Goal: Task Accomplishment & Management: Use online tool/utility

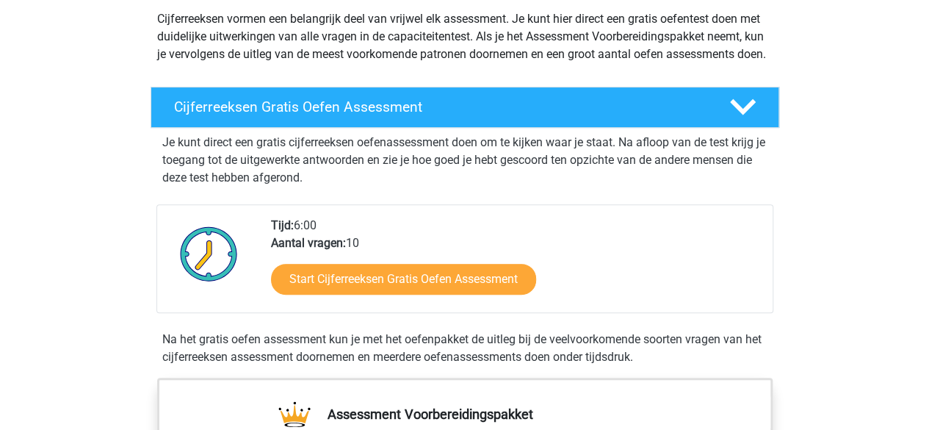
scroll to position [220, 0]
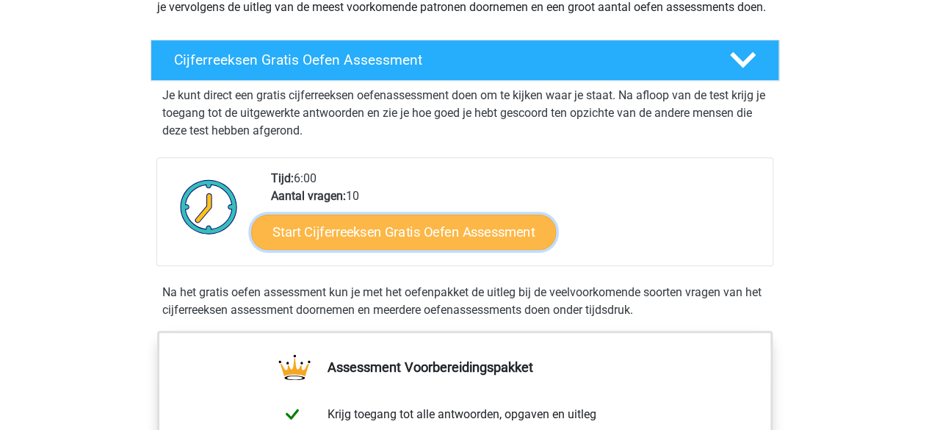
click at [381, 249] on link "Start Cijferreeksen Gratis Oefen Assessment" at bounding box center [403, 231] width 305 height 35
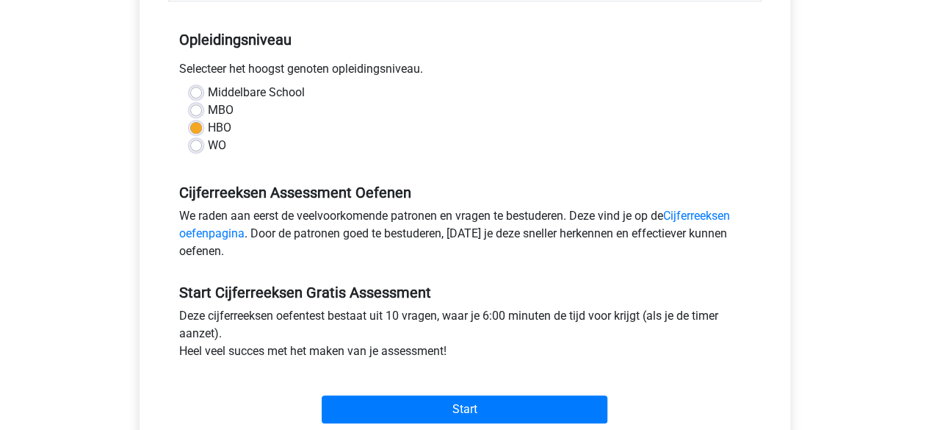
scroll to position [294, 0]
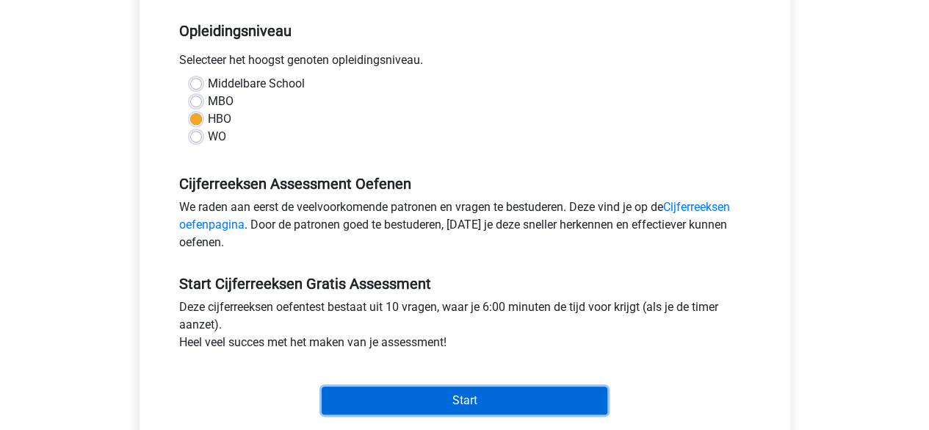
click at [390, 392] on input "Start" at bounding box center [465, 400] width 286 height 28
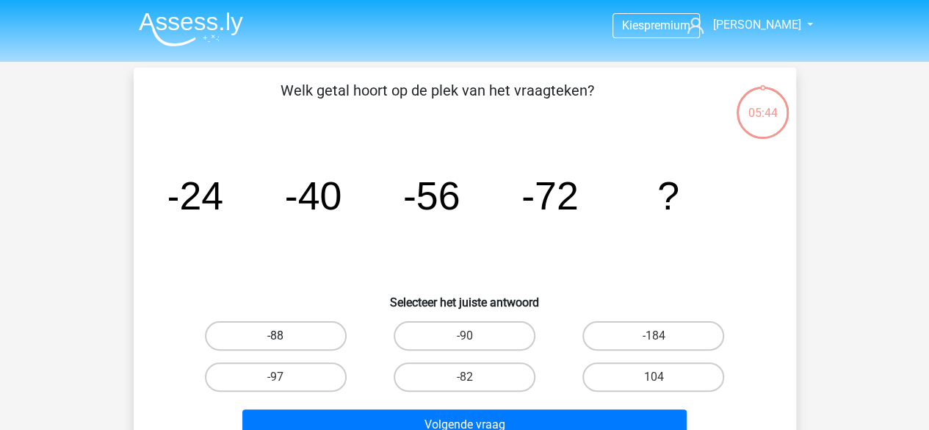
click at [262, 334] on label "-88" at bounding box center [276, 335] width 142 height 29
click at [276, 336] on input "-88" at bounding box center [281, 341] width 10 height 10
radio input "true"
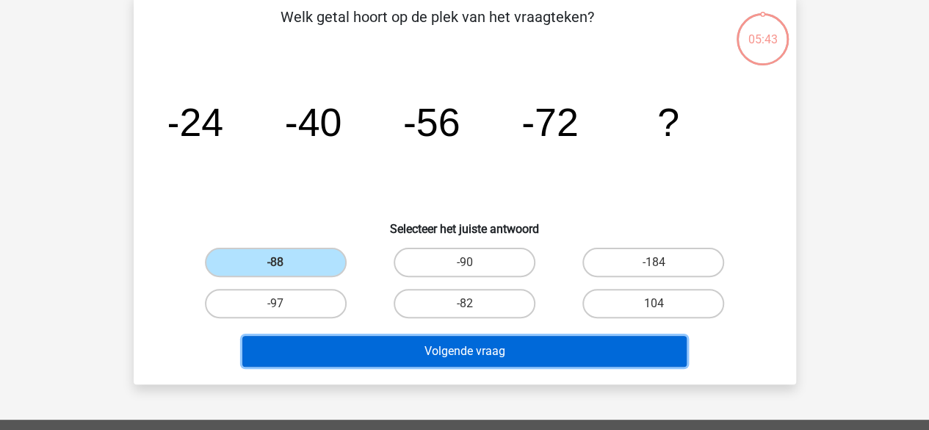
click at [462, 345] on button "Volgende vraag" at bounding box center [464, 351] width 444 height 31
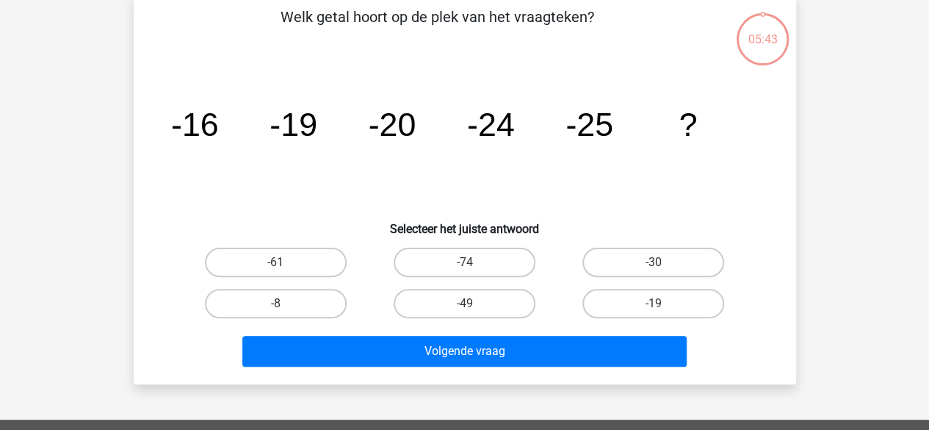
scroll to position [68, 0]
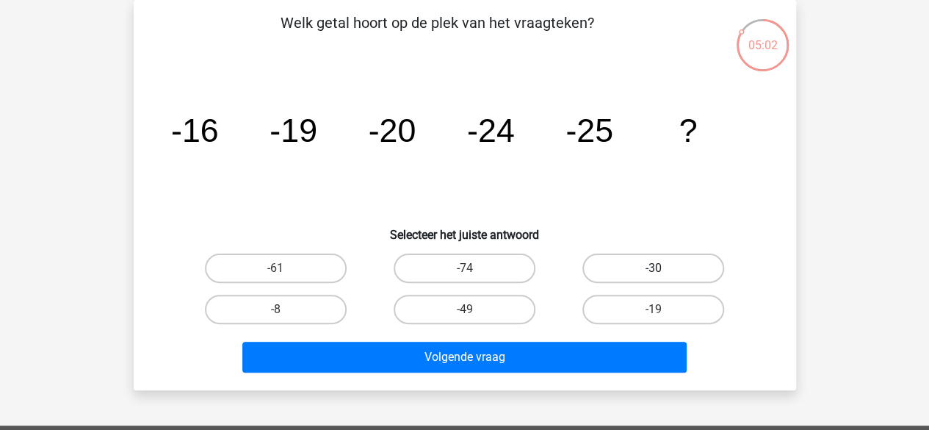
click at [663, 264] on label "-30" at bounding box center [654, 267] width 142 height 29
click at [663, 268] on input "-30" at bounding box center [659, 273] width 10 height 10
radio input "true"
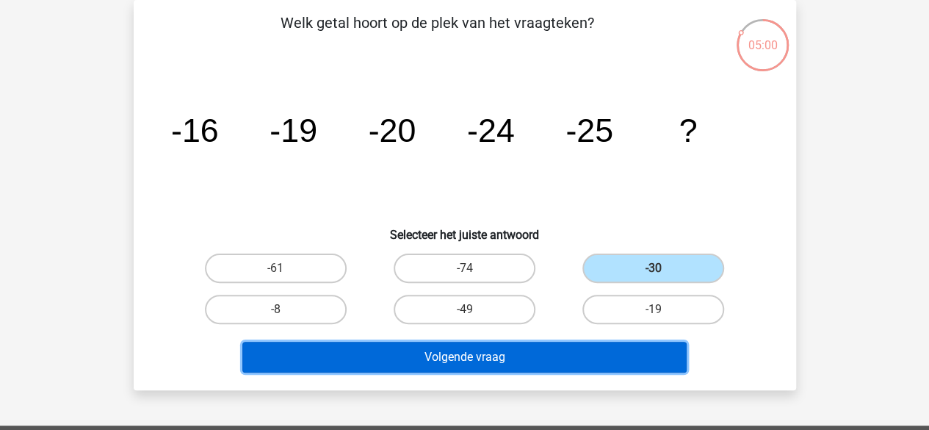
click at [486, 357] on button "Volgende vraag" at bounding box center [464, 357] width 444 height 31
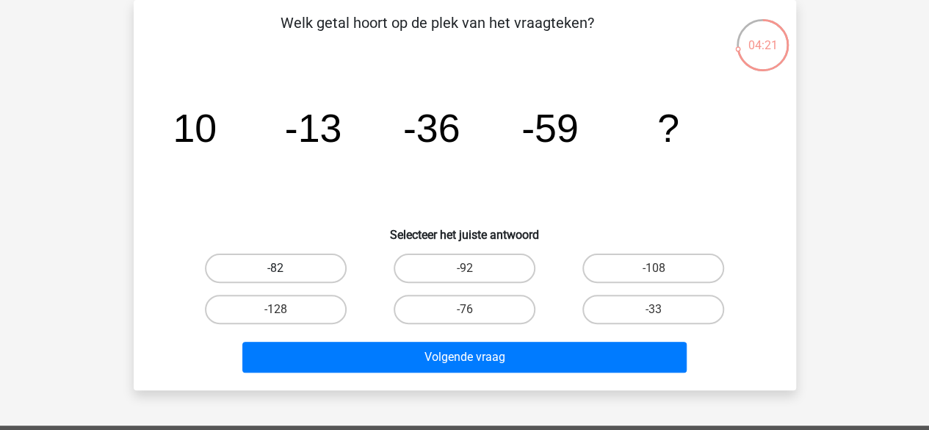
click at [284, 258] on label "-82" at bounding box center [276, 267] width 142 height 29
click at [284, 268] on input "-82" at bounding box center [281, 273] width 10 height 10
radio input "true"
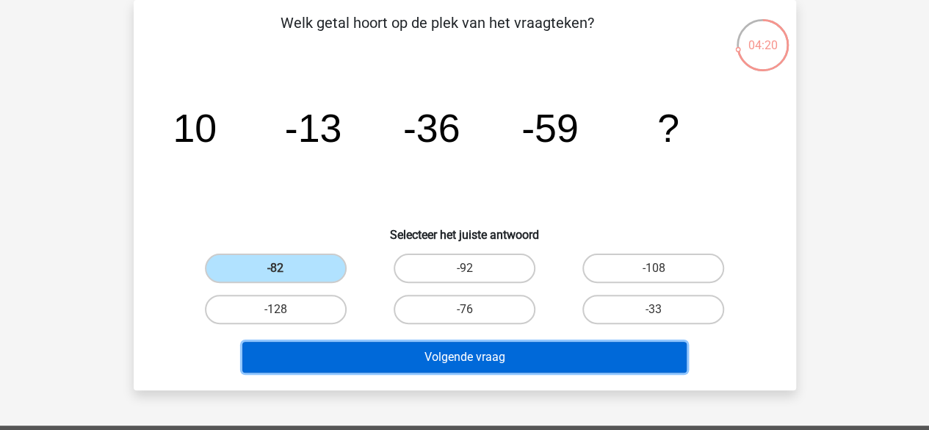
click at [427, 349] on button "Volgende vraag" at bounding box center [464, 357] width 444 height 31
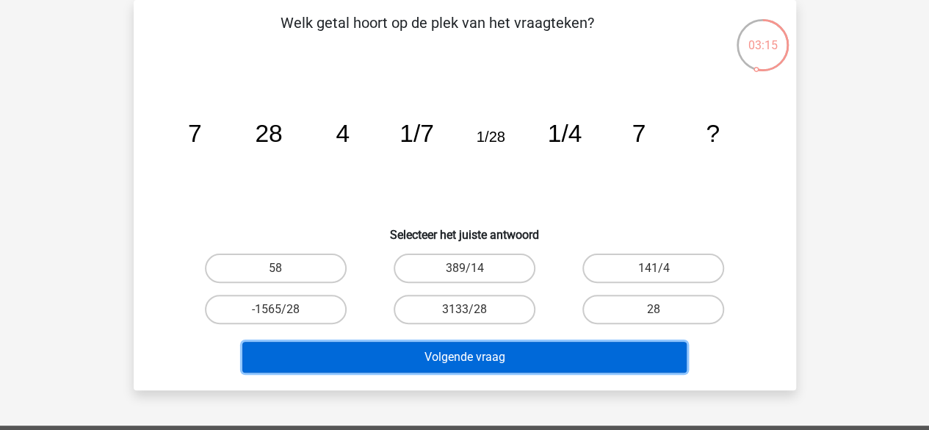
click at [514, 346] on button "Volgende vraag" at bounding box center [464, 357] width 444 height 31
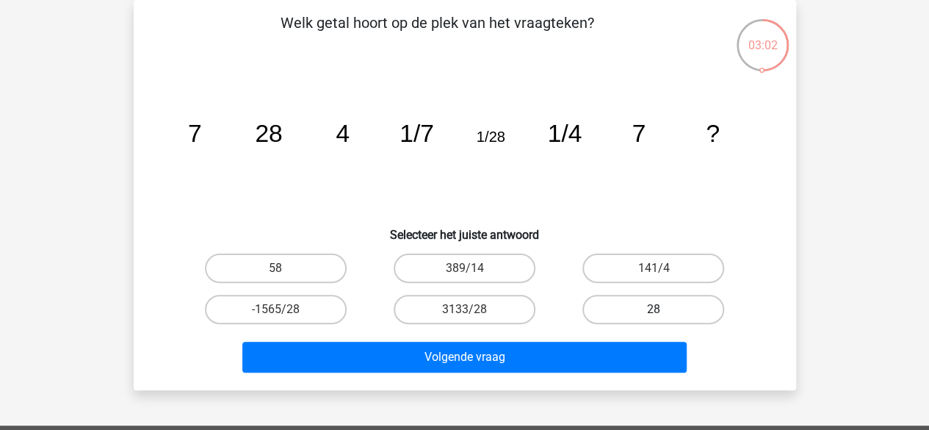
click at [637, 301] on label "28" at bounding box center [654, 309] width 142 height 29
click at [654, 309] on input "28" at bounding box center [659, 314] width 10 height 10
radio input "true"
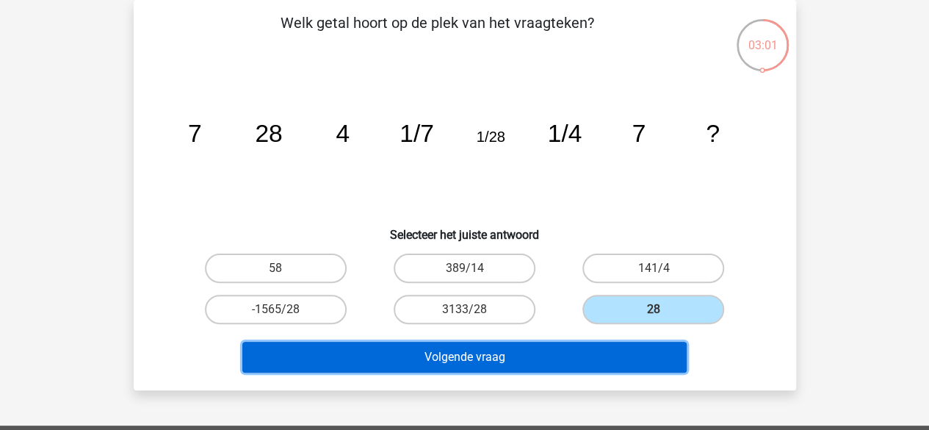
click at [488, 354] on button "Volgende vraag" at bounding box center [464, 357] width 444 height 31
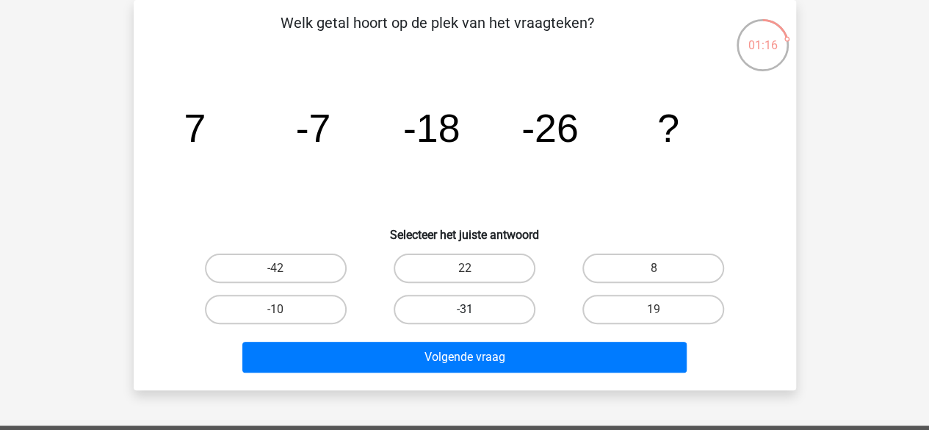
click at [464, 308] on label "-31" at bounding box center [465, 309] width 142 height 29
click at [464, 309] on input "-31" at bounding box center [469, 314] width 10 height 10
radio input "true"
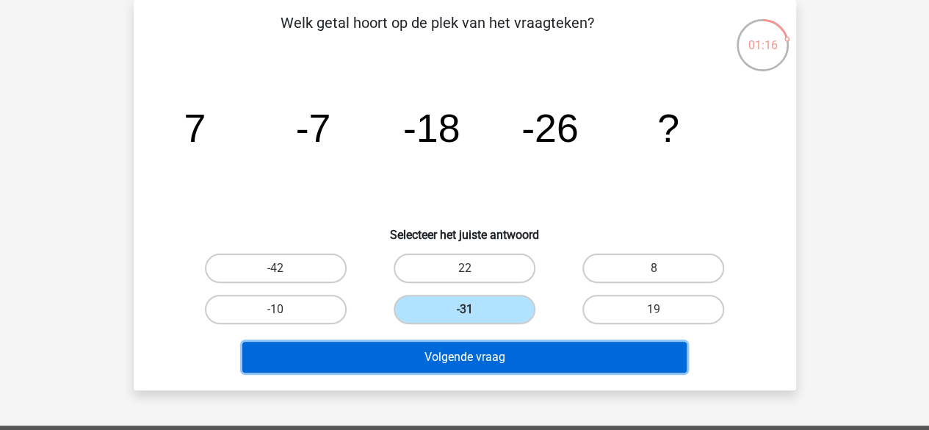
click at [458, 356] on button "Volgende vraag" at bounding box center [464, 357] width 444 height 31
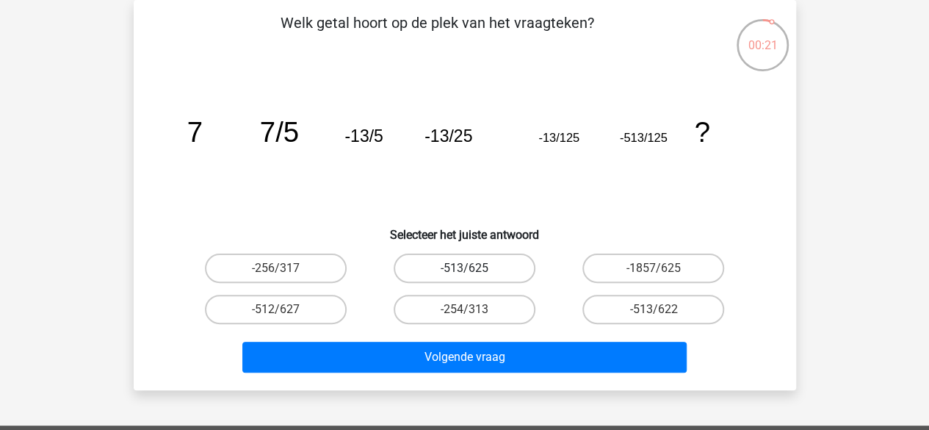
click at [458, 264] on label "-513/625" at bounding box center [465, 267] width 142 height 29
click at [464, 268] on input "-513/625" at bounding box center [469, 273] width 10 height 10
radio input "true"
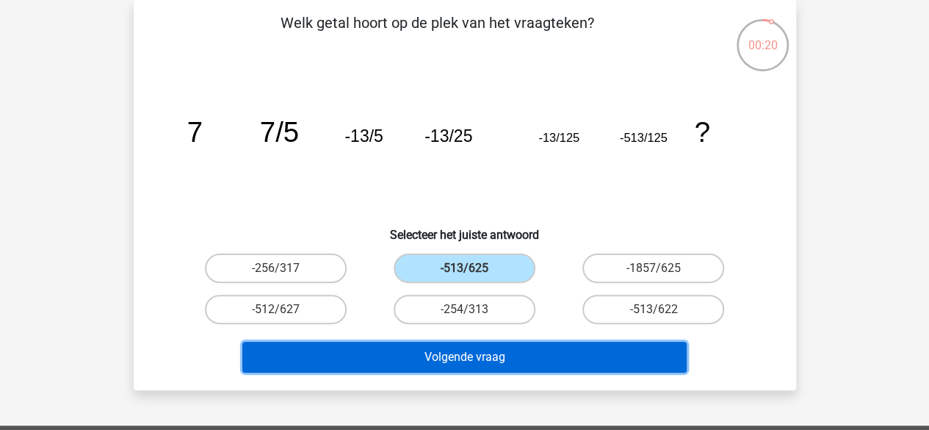
click at [454, 351] on button "Volgende vraag" at bounding box center [464, 357] width 444 height 31
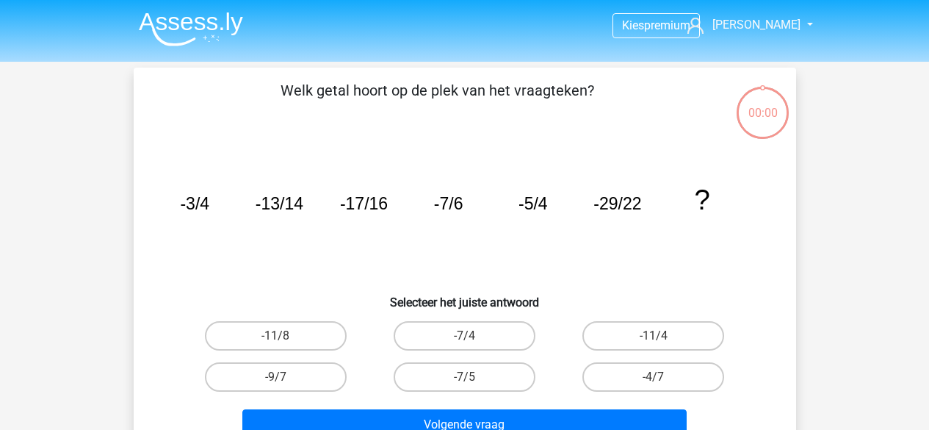
scroll to position [68, 0]
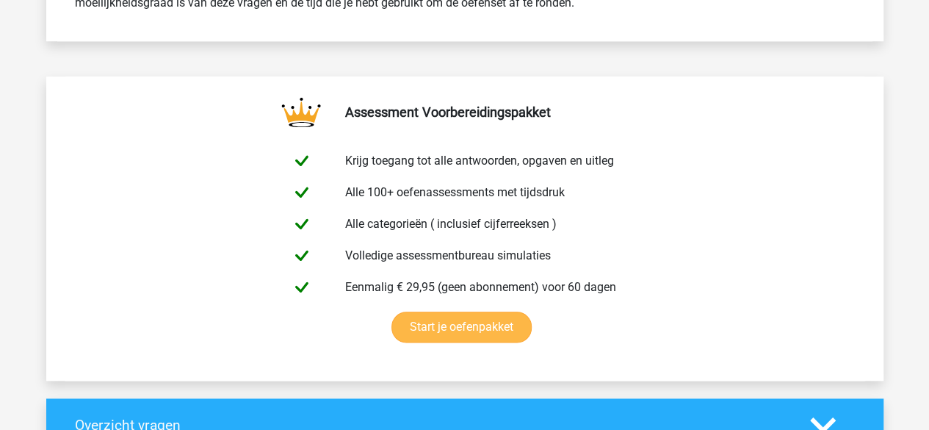
scroll to position [735, 0]
